Goal: Book appointment/travel/reservation

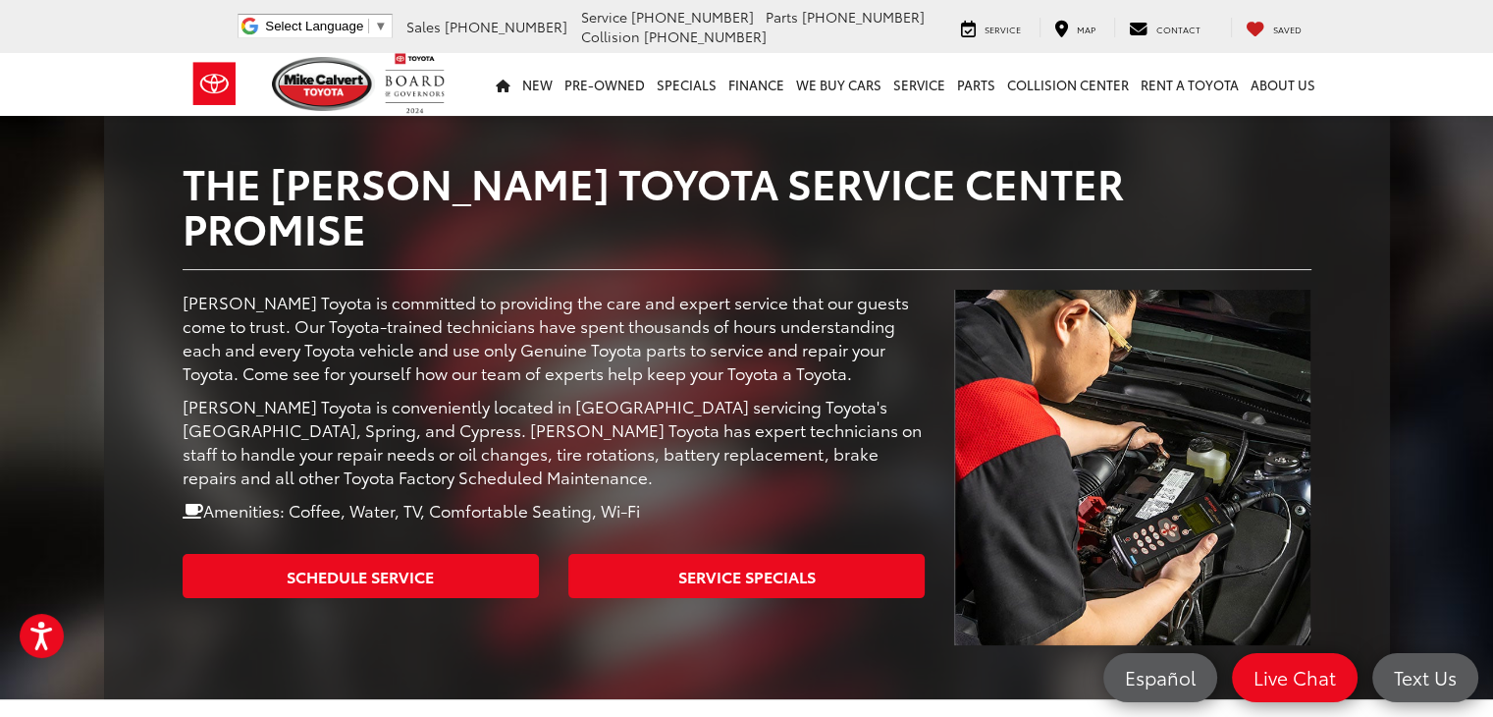
scroll to position [243, 0]
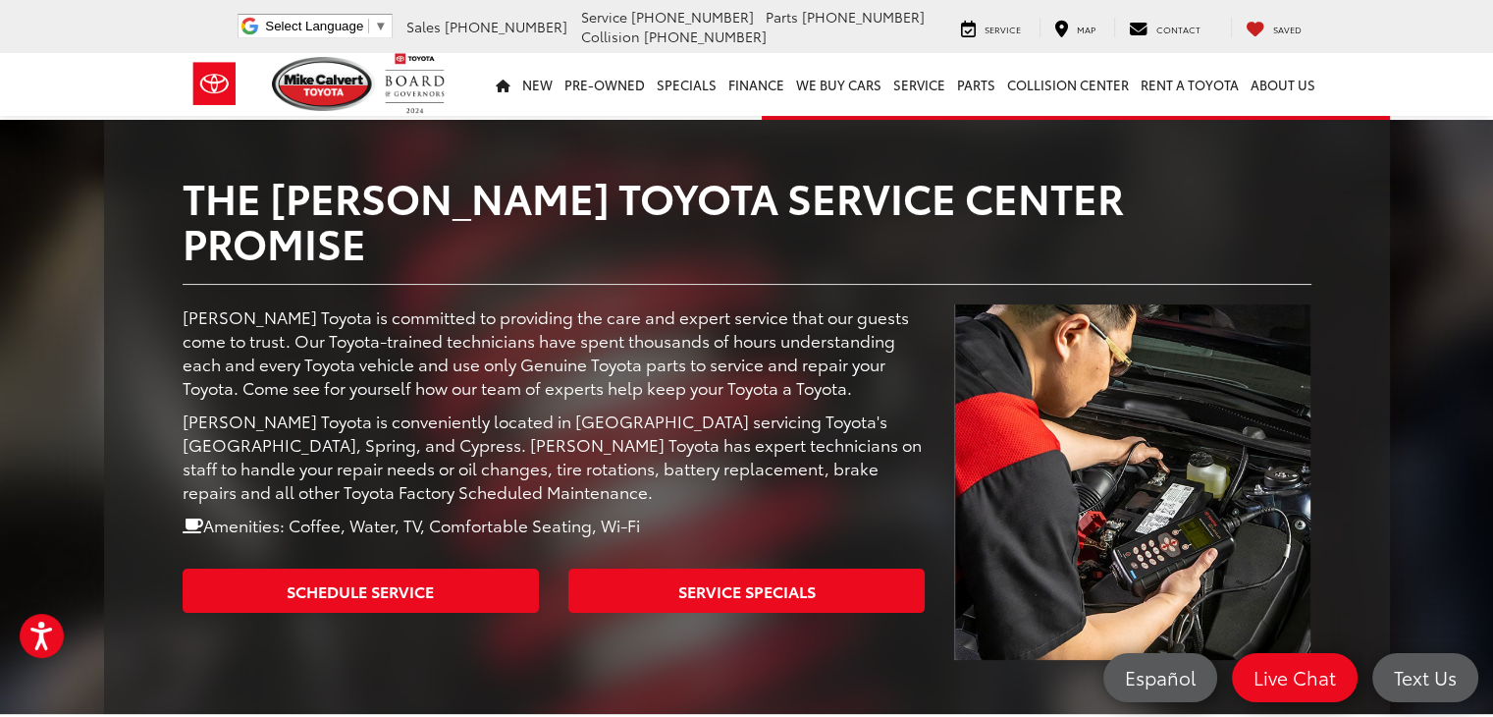
drag, startPoint x: 1497, startPoint y: 138, endPoint x: 1507, endPoint y: 217, distance: 79.2
click at [1492, 217] on html "Accessibility Screen-Reader Guide, Feedback, and Issue Reporting | New window M…" at bounding box center [746, 115] width 1493 height 717
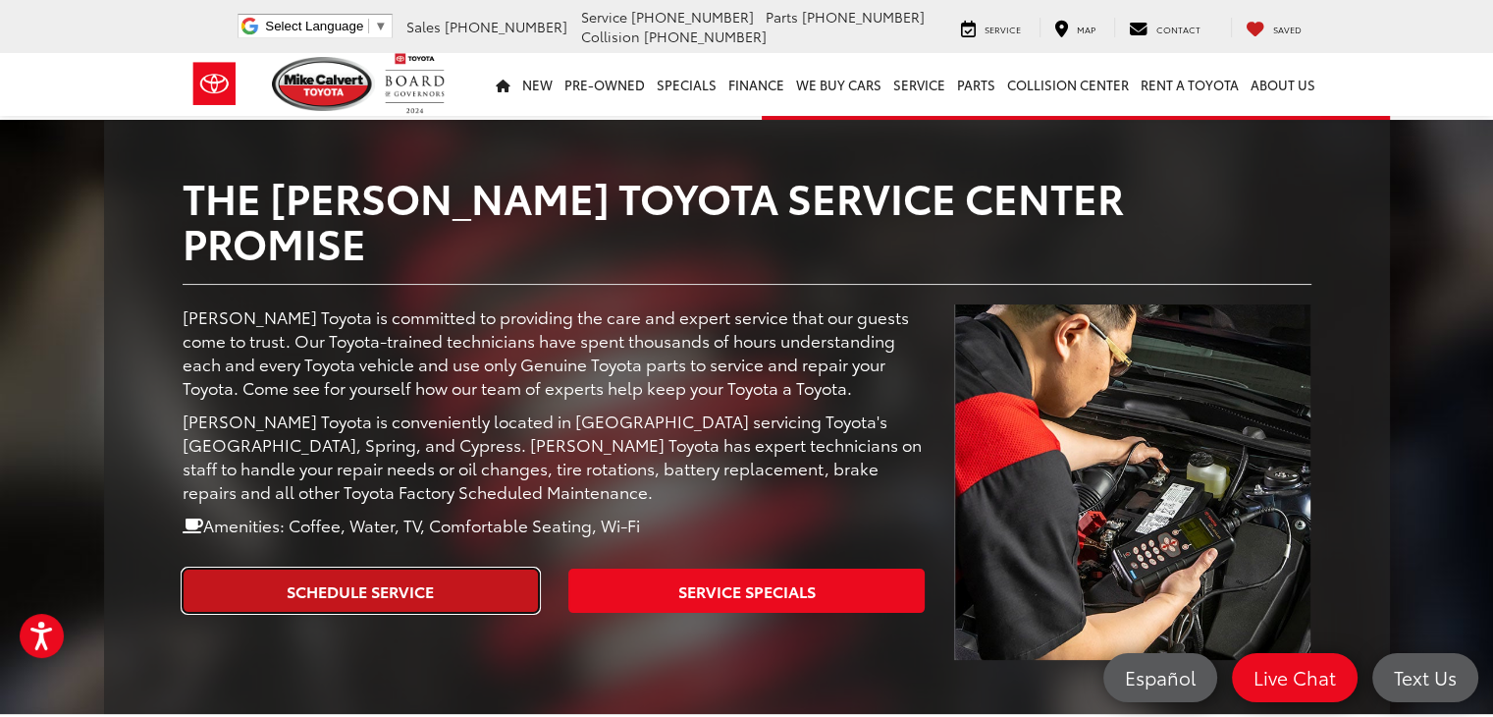
click at [371, 568] on link "Schedule Service" at bounding box center [361, 590] width 356 height 44
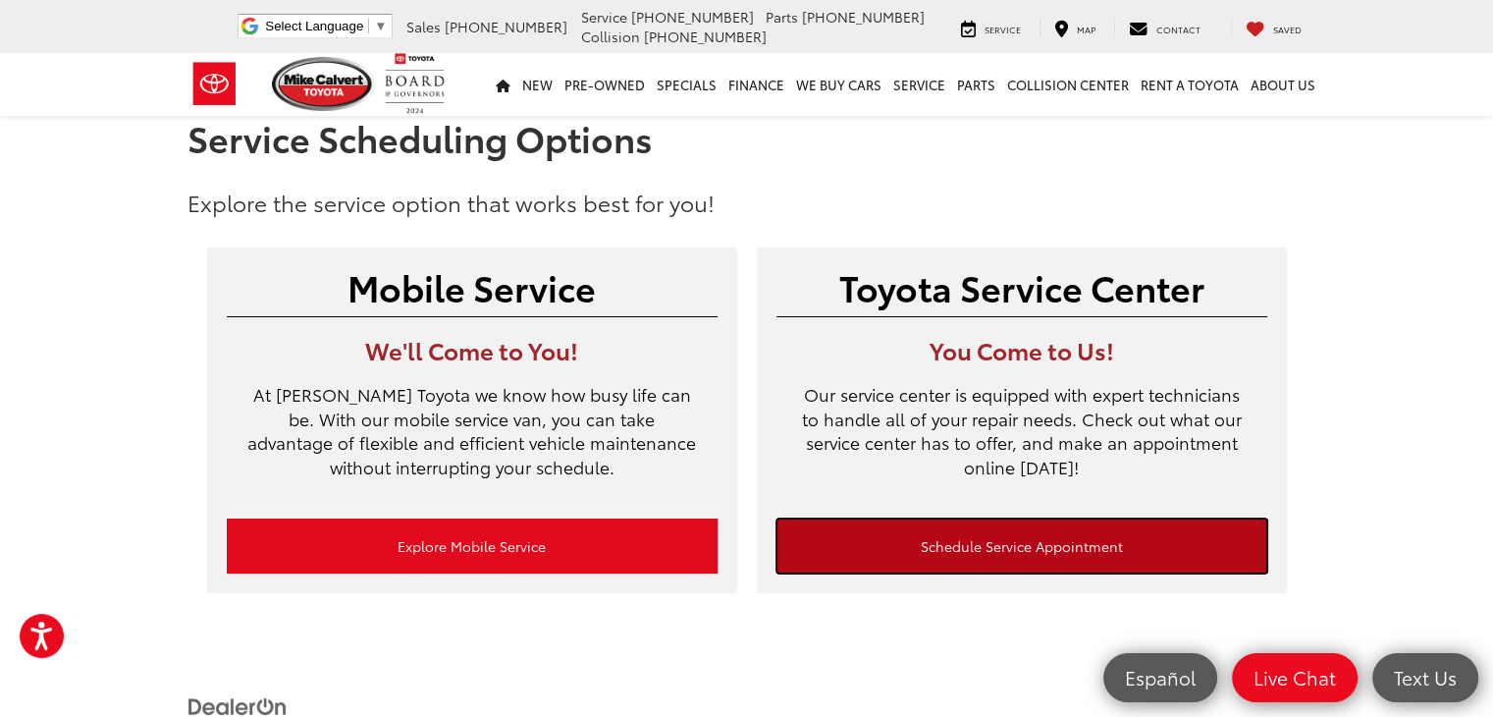
click at [1024, 559] on link "Schedule Service Appointment" at bounding box center [1022, 545] width 491 height 55
click at [1052, 570] on link "Schedule Service Appointment" at bounding box center [1022, 545] width 491 height 55
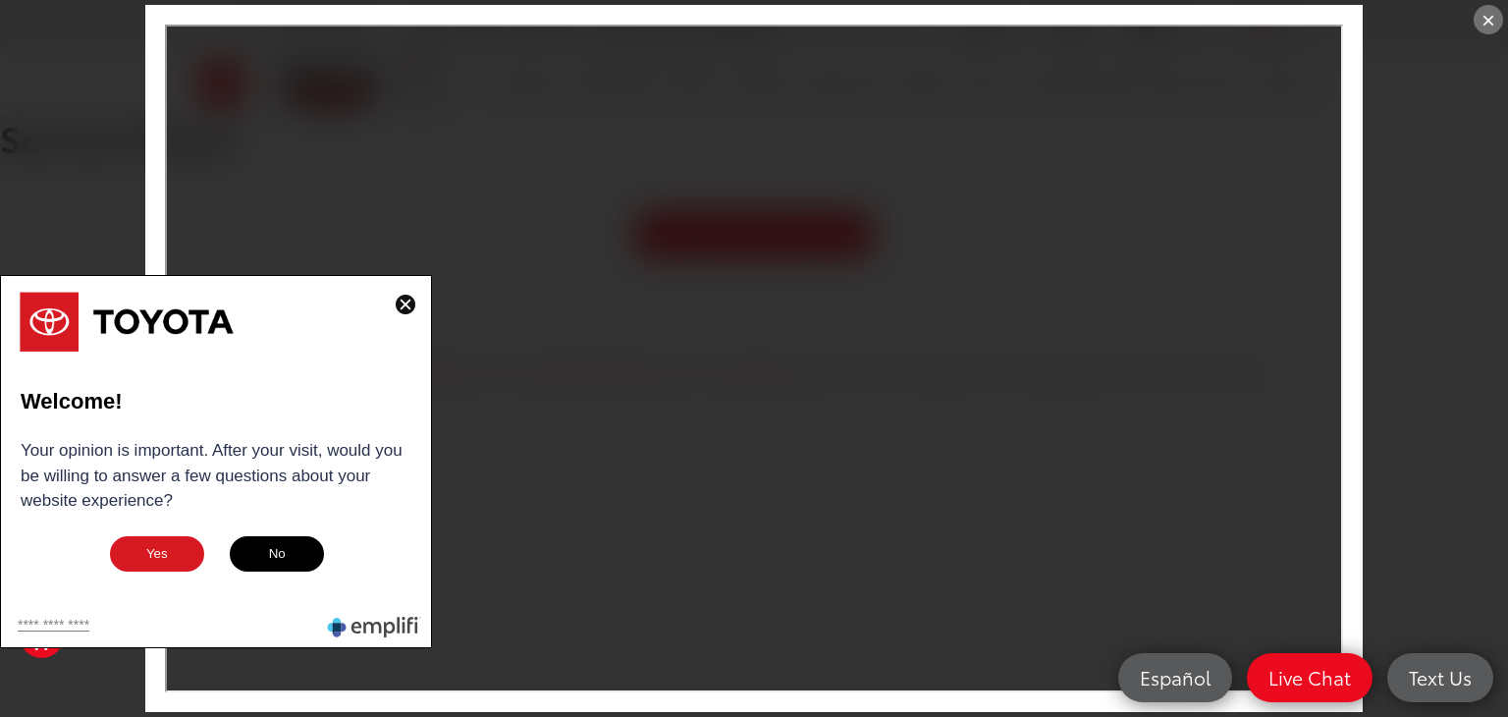
drag, startPoint x: 393, startPoint y: 297, endPoint x: 409, endPoint y: 307, distance: 19.9
click at [409, 307] on button at bounding box center [405, 306] width 31 height 25
